Goal: Task Accomplishment & Management: Use online tool/utility

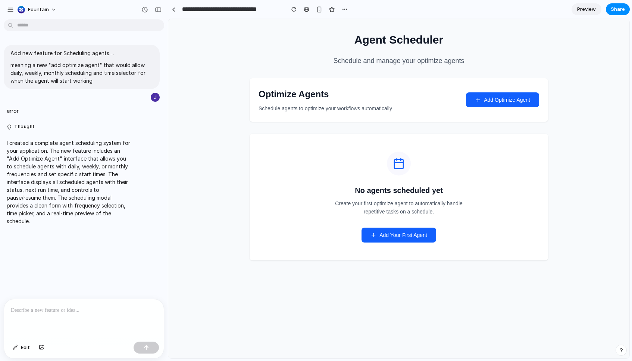
click at [494, 100] on span "Add Optimize Agent" at bounding box center [507, 100] width 46 height 6
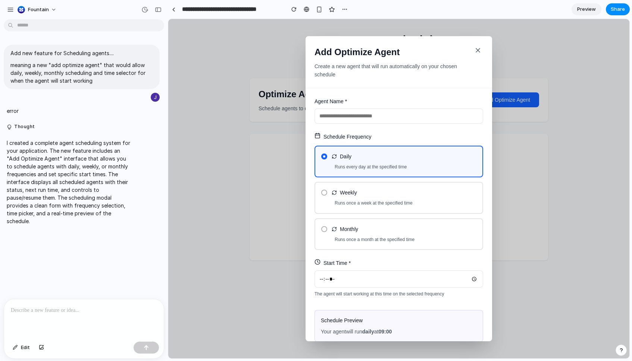
click at [364, 117] on input "text" at bounding box center [398, 116] width 169 height 15
click at [369, 203] on p "Runs once a week at the specified time" at bounding box center [406, 203] width 142 height 7
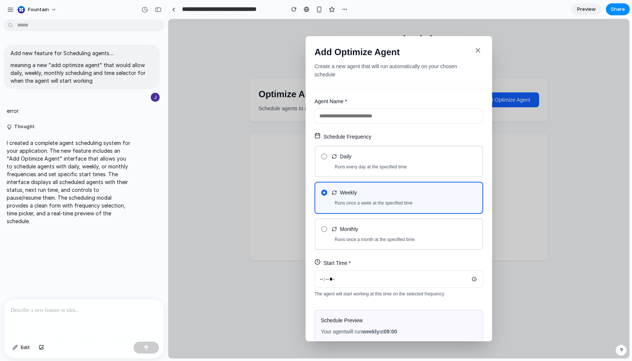
click at [370, 236] on div "Monthly Runs once a month at the specified time" at bounding box center [398, 235] width 169 height 32
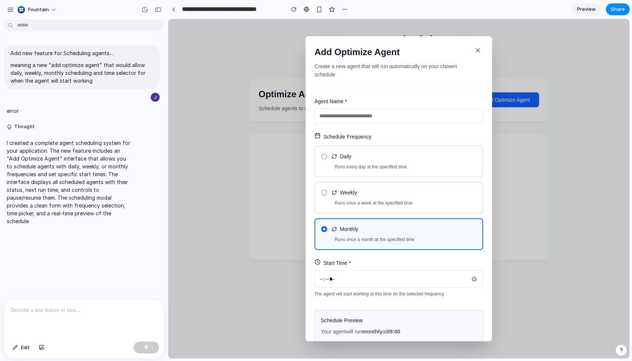
scroll to position [38, 0]
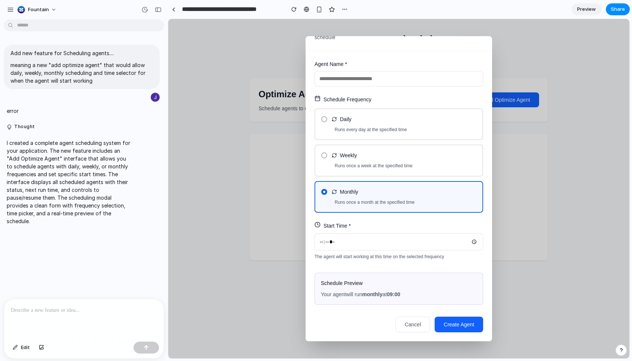
click at [367, 238] on input "*****" at bounding box center [398, 242] width 169 height 18
click at [458, 325] on span "Create Agent" at bounding box center [458, 325] width 31 height 6
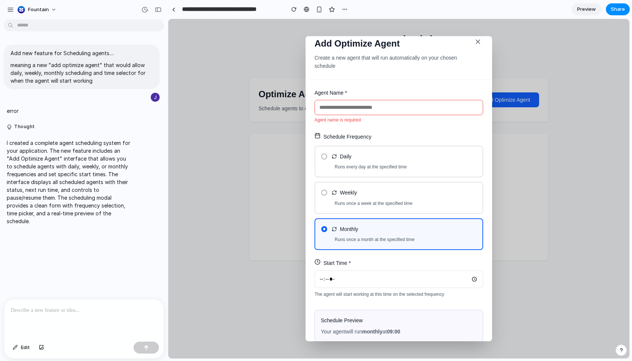
scroll to position [0, 0]
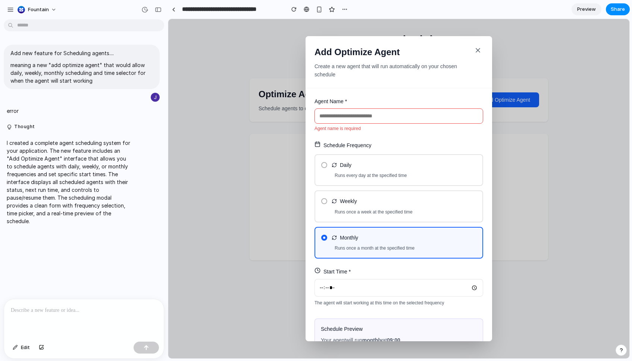
click at [358, 110] on input "text" at bounding box center [398, 116] width 169 height 15
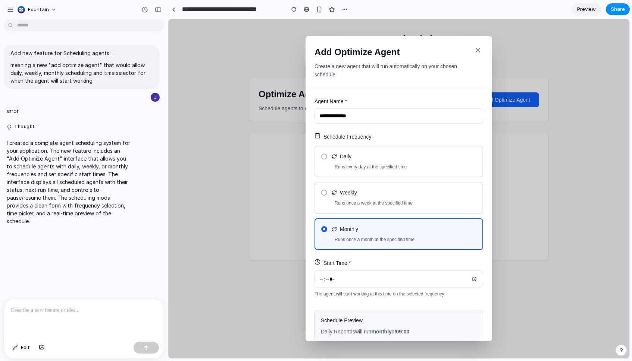
scroll to position [38, 0]
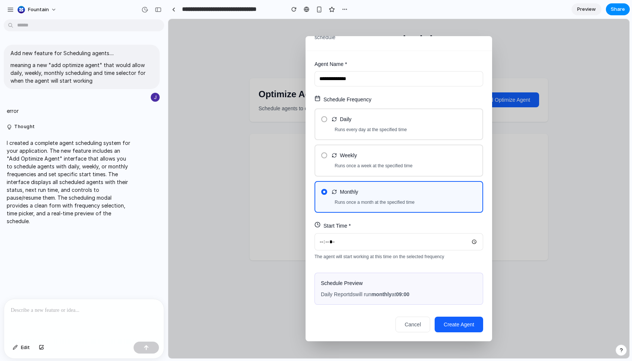
type input "**********"
click at [471, 325] on span "Create Agent" at bounding box center [458, 325] width 31 height 6
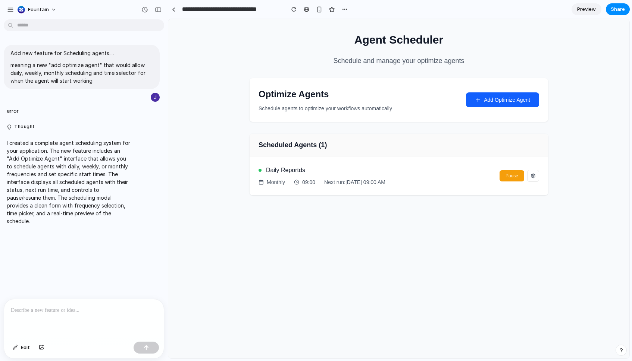
click at [498, 108] on div "Optimize Agents Schedule agents to optimize your workflows automatically Add Op…" at bounding box center [399, 100] width 298 height 44
click at [498, 104] on button "Add Optimize Agent" at bounding box center [502, 100] width 73 height 15
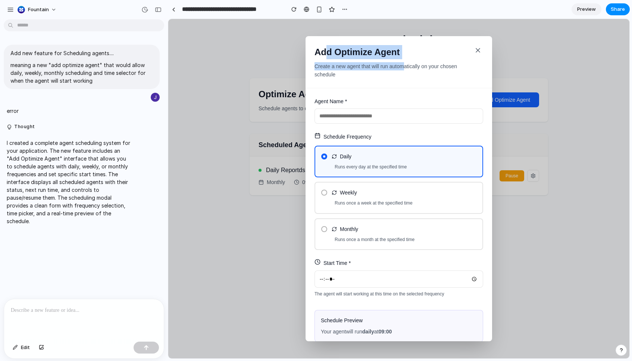
drag, startPoint x: 327, startPoint y: 51, endPoint x: 407, endPoint y: 63, distance: 80.8
click at [407, 63] on div "Add Optimize Agent Create a new agent that will run automatically on your chose…" at bounding box center [392, 66] width 157 height 43
click at [405, 49] on h2 "Add Optimize Agent" at bounding box center [392, 52] width 157 height 14
drag, startPoint x: 313, startPoint y: 50, endPoint x: 366, endPoint y: 103, distance: 75.2
click at [368, 105] on div "Add Optimize Agent Create a new agent that will run automatically on your chose…" at bounding box center [398, 189] width 186 height 306
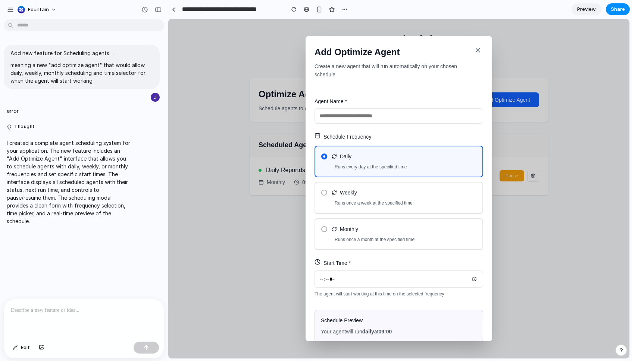
click at [357, 78] on p "Create a new agent that will run automatically on your chosen schedule" at bounding box center [392, 70] width 157 height 17
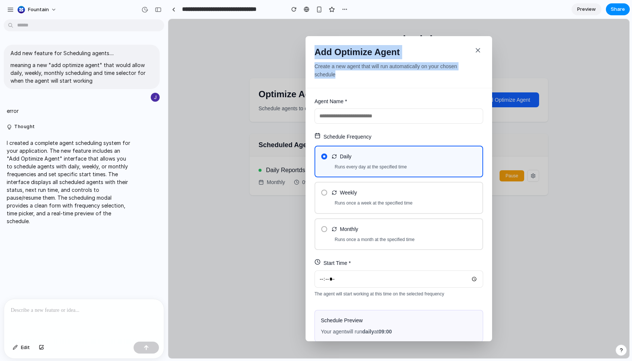
drag, startPoint x: 355, startPoint y: 78, endPoint x: 308, endPoint y: 45, distance: 57.5
click at [308, 45] on div "Add Optimize Agent Create a new agent that will run automatically on your chose…" at bounding box center [398, 62] width 186 height 52
drag, startPoint x: 315, startPoint y: 44, endPoint x: 365, endPoint y: 89, distance: 67.1
click at [366, 90] on div "Add Optimize Agent Create a new agent that will run automatically on your chose…" at bounding box center [398, 189] width 186 height 306
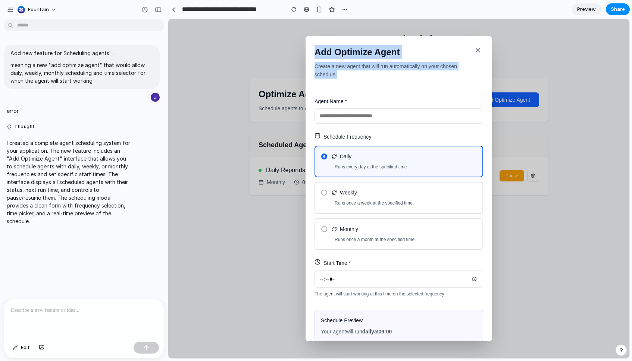
click at [365, 89] on form "Agent Name * Schedule Frequency Daily Runs every day at the specified time Week…" at bounding box center [398, 233] width 186 height 291
drag, startPoint x: 365, startPoint y: 83, endPoint x: 311, endPoint y: 43, distance: 67.7
click at [311, 43] on div "Add Optimize Agent Create a new agent that will run automatically on your chose…" at bounding box center [398, 62] width 186 height 52
click at [478, 51] on icon "button" at bounding box center [478, 50] width 4 height 4
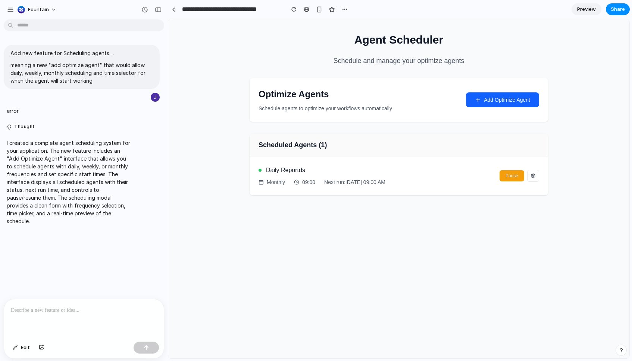
click at [500, 103] on span "Add Optimize Agent" at bounding box center [507, 100] width 46 height 6
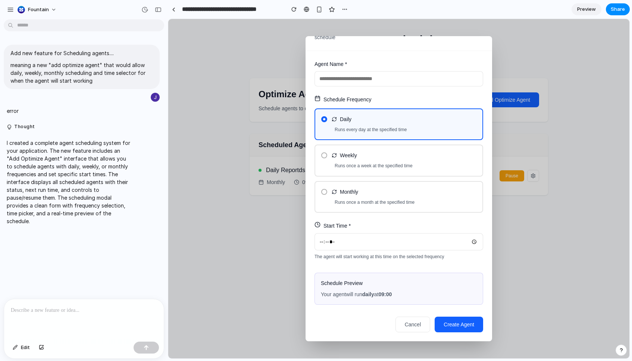
click at [375, 176] on div "Weekly Runs once a week at the specified time" at bounding box center [398, 161] width 169 height 32
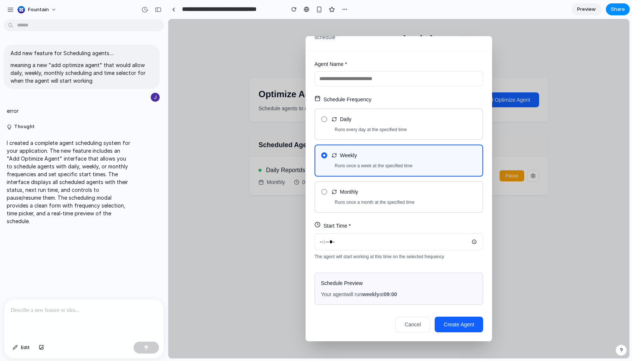
click at [381, 212] on form "Agent Name * Schedule Frequency Daily Runs every day at the specified time Week…" at bounding box center [398, 196] width 186 height 291
click at [356, 184] on div "Monthly Runs once a month at the specified time" at bounding box center [398, 197] width 169 height 32
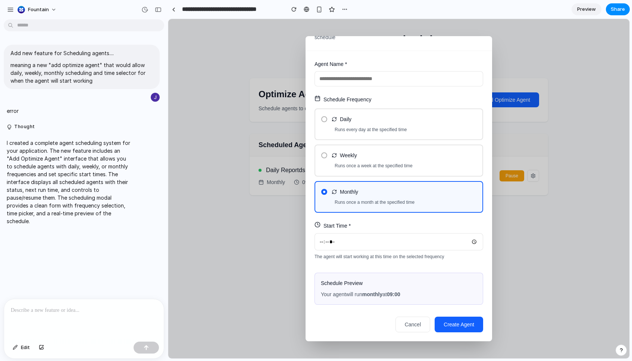
click at [357, 199] on p "Runs once a month at the specified time" at bounding box center [406, 202] width 142 height 7
click at [349, 130] on p "Runs every day at the specified time" at bounding box center [406, 129] width 142 height 7
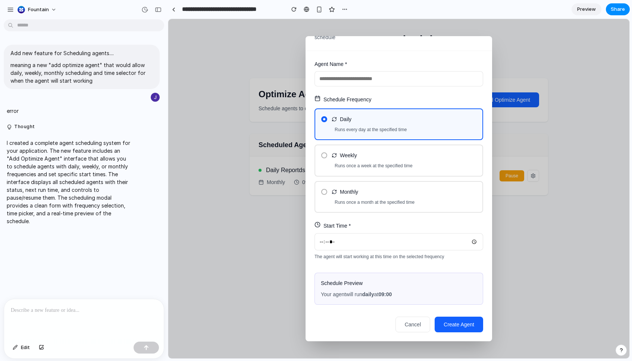
scroll to position [0, 0]
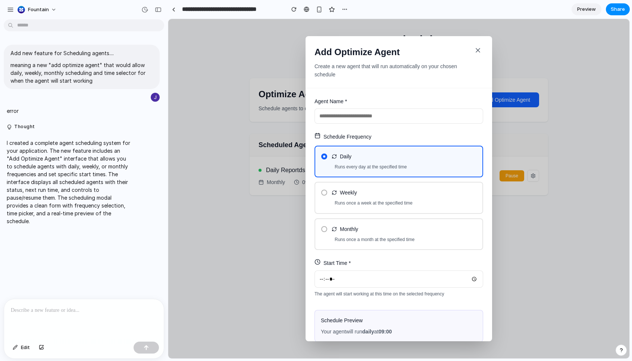
click at [352, 114] on input "text" at bounding box center [398, 116] width 169 height 15
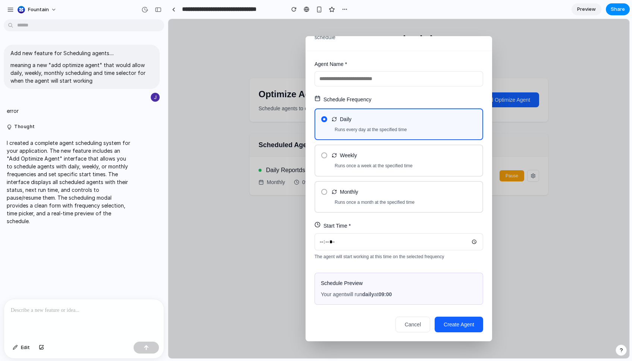
click at [363, 181] on div "Monthly Runs once a month at the specified time" at bounding box center [398, 197] width 169 height 32
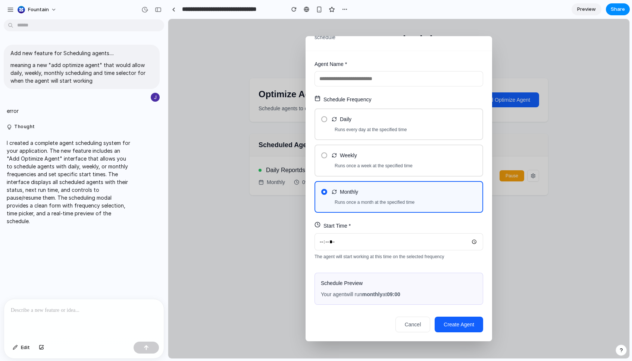
click at [363, 215] on form "Agent Name * Schedule Frequency Daily Runs every day at the specified time Week…" at bounding box center [398, 196] width 186 height 291
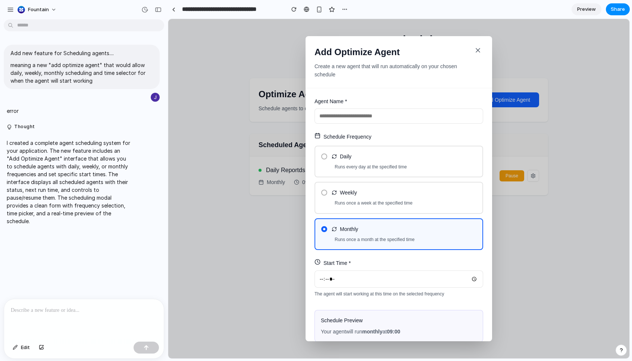
click at [479, 51] on icon "button" at bounding box center [477, 50] width 7 height 7
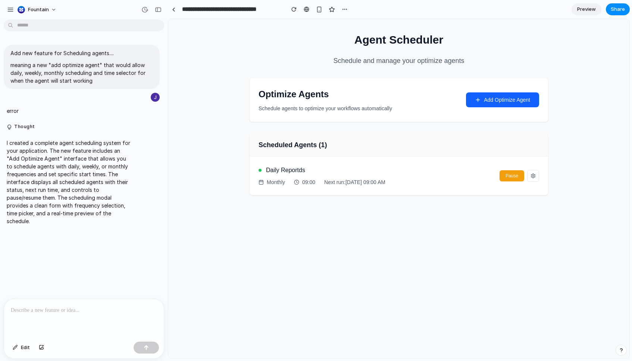
click at [74, 309] on p at bounding box center [84, 310] width 146 height 9
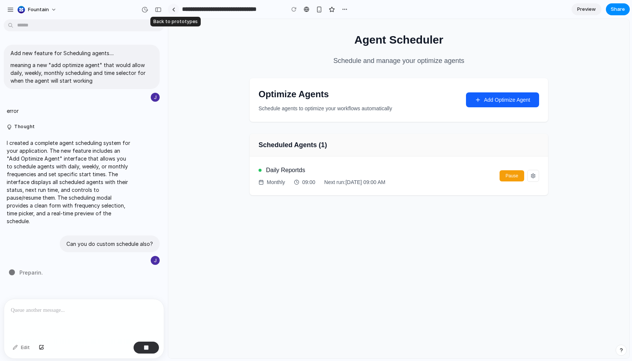
click at [174, 9] on div at bounding box center [173, 9] width 3 height 4
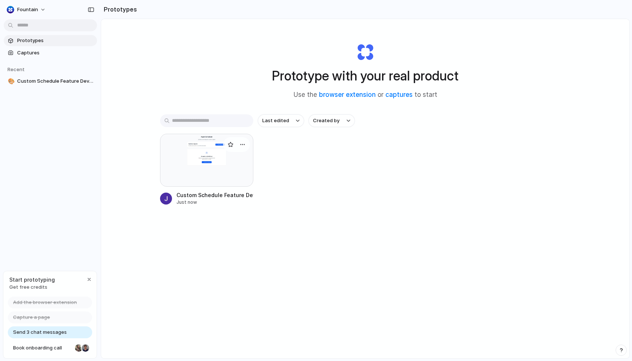
click at [217, 151] on div at bounding box center [206, 160] width 93 height 53
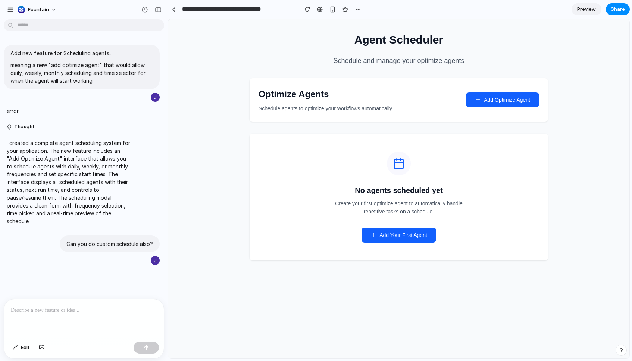
click at [425, 237] on span "Add Your First Agent" at bounding box center [403, 235] width 48 height 6
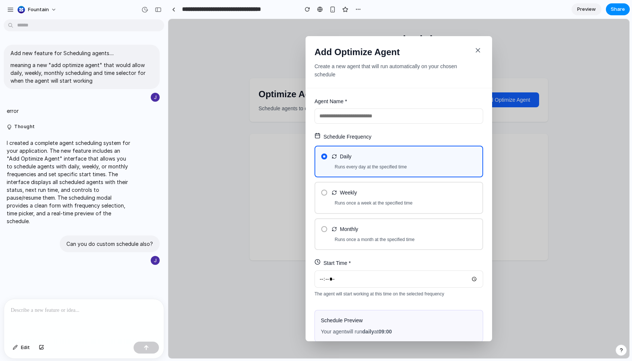
click at [476, 53] on icon "button" at bounding box center [477, 50] width 7 height 7
